Goal: Transaction & Acquisition: Purchase product/service

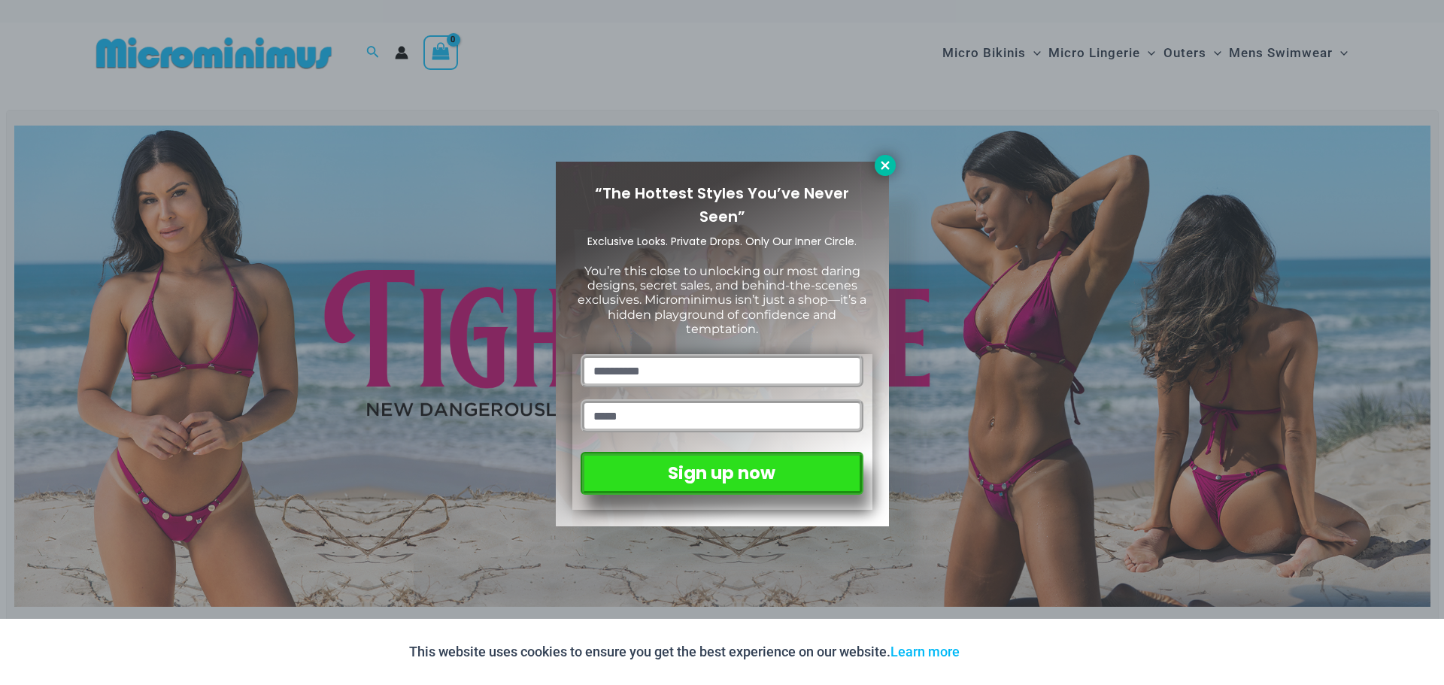
click at [883, 167] on icon at bounding box center [885, 165] width 8 height 8
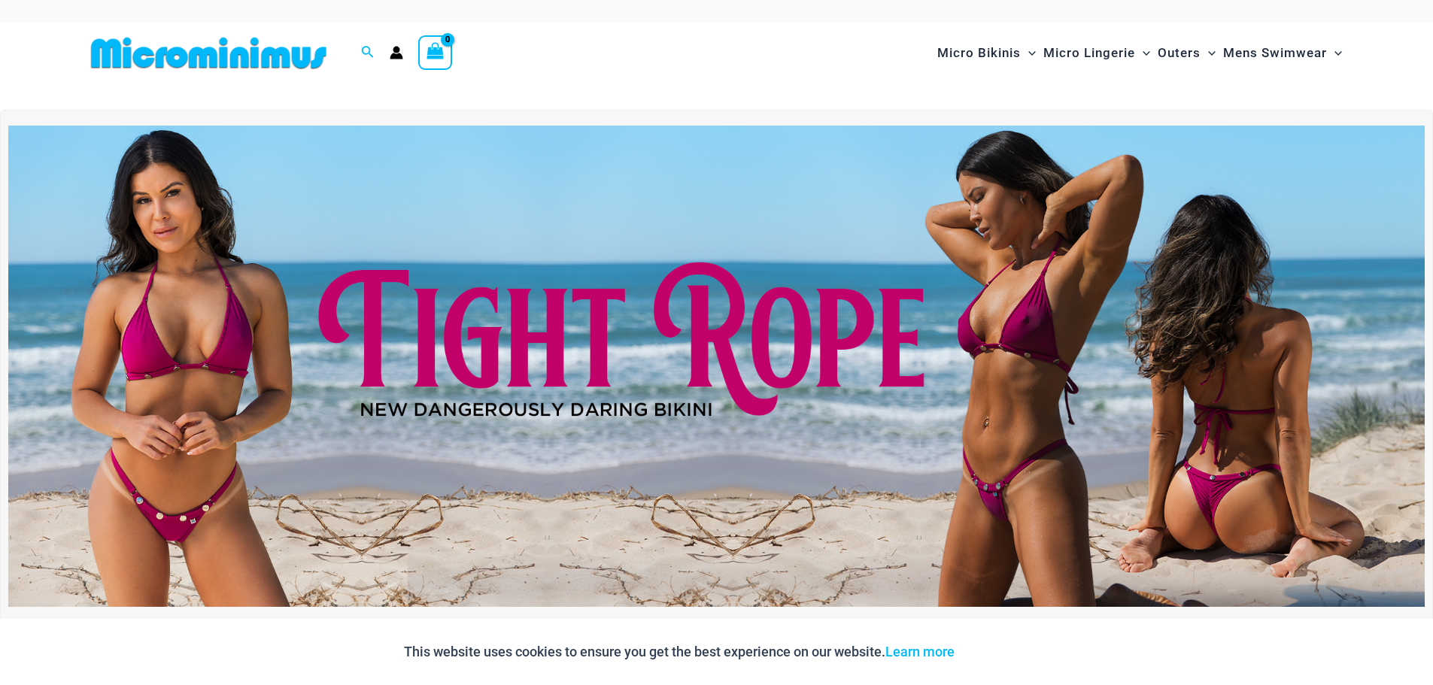
click at [557, 337] on img at bounding box center [716, 366] width 1416 height 481
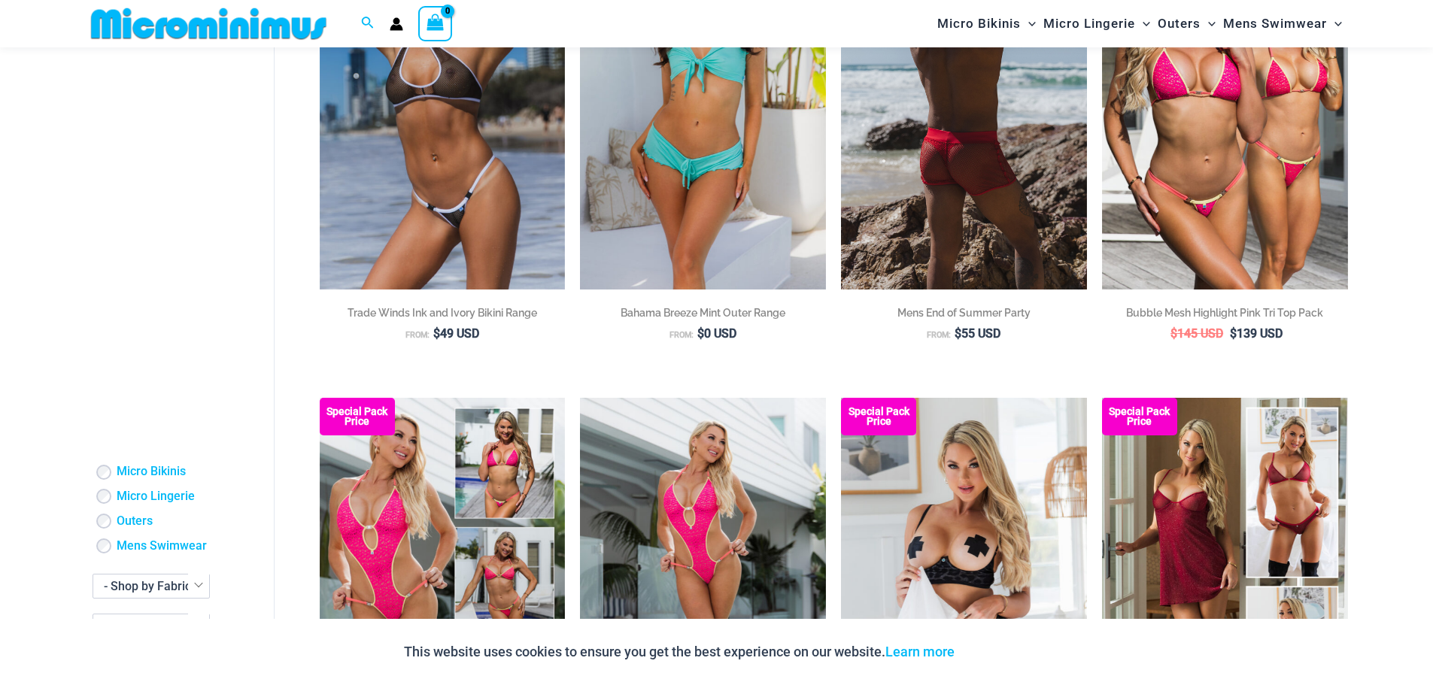
scroll to position [815, 0]
